Goal: Information Seeking & Learning: Learn about a topic

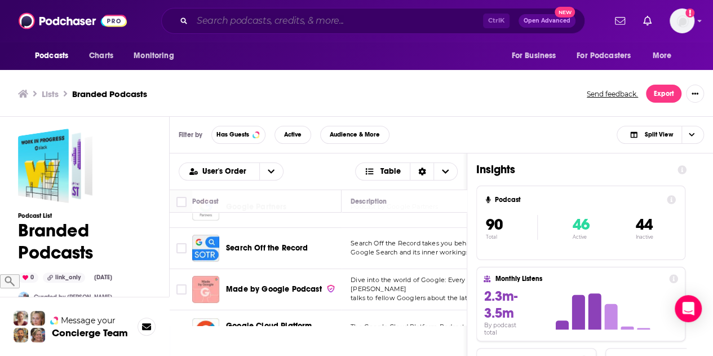
click at [334, 13] on input "Search podcasts, credits, & more..." at bounding box center [337, 21] width 291 height 18
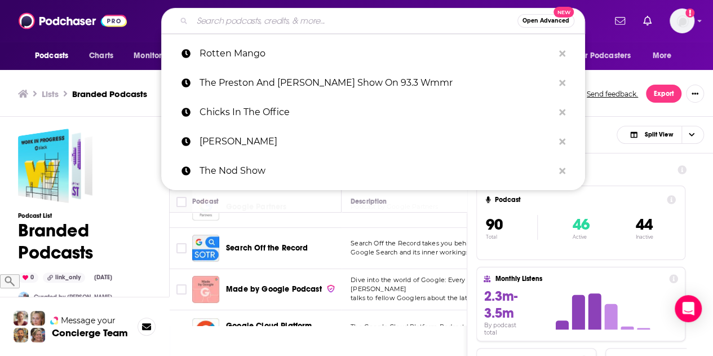
paste input "DRIVE with [PERSON_NAME]"
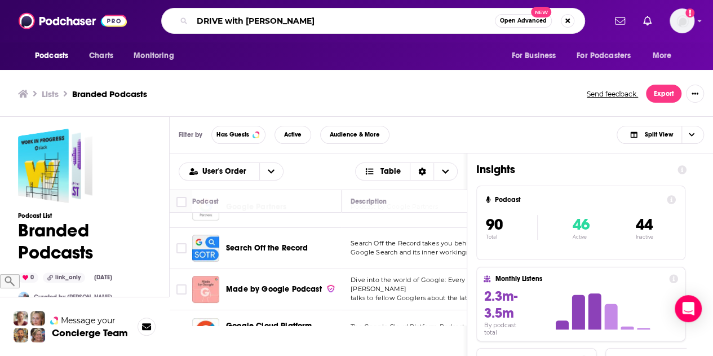
type input "DRIVE with [PERSON_NAME]"
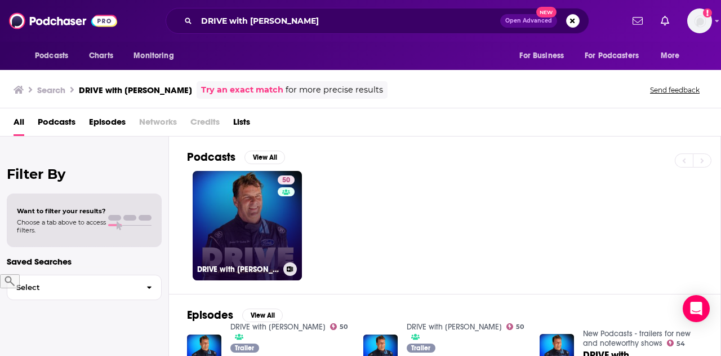
click at [229, 199] on link "50 DRIVE with [PERSON_NAME]" at bounding box center [247, 225] width 109 height 109
